Goal: Transaction & Acquisition: Purchase product/service

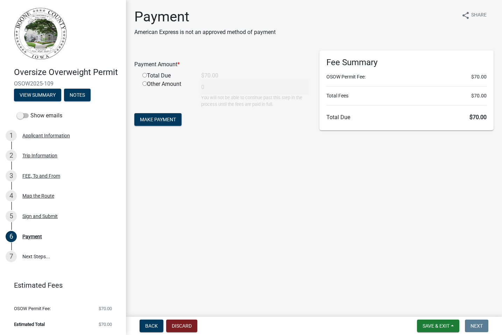
click at [143, 76] on input "radio" at bounding box center [144, 75] width 5 height 5
radio input "true"
type input "70"
click at [156, 117] on span "Make Payment" at bounding box center [158, 120] width 36 height 6
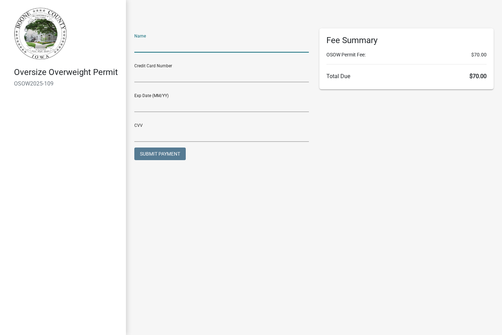
click at [159, 44] on input "text" at bounding box center [221, 45] width 175 height 14
type input "[PERSON_NAME]"
type input "01/27"
click at [167, 76] on input "text" at bounding box center [221, 75] width 175 height 14
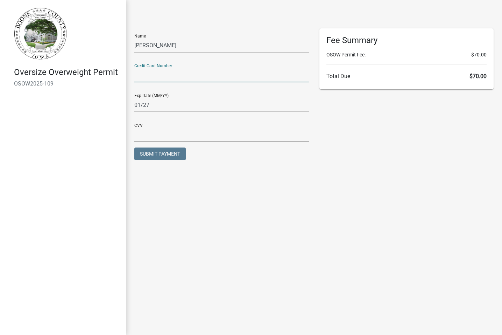
type input "[CREDIT_CARD_NUMBER]"
type input "602"
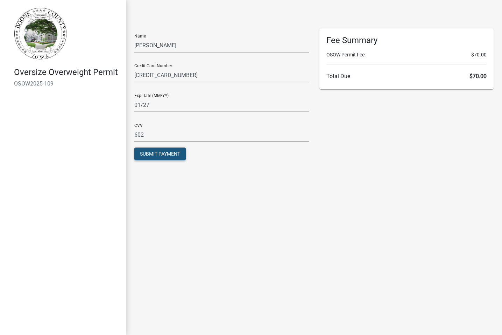
click at [149, 151] on span "Submit Payment" at bounding box center [160, 154] width 40 height 6
